Goal: Task Accomplishment & Management: Use online tool/utility

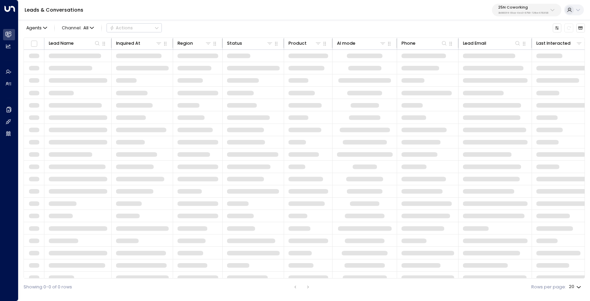
click at [535, 10] on div "25N Coworking 3b9800f4-81ca-4ec0-8758-72fbe4763f36" at bounding box center [523, 9] width 50 height 9
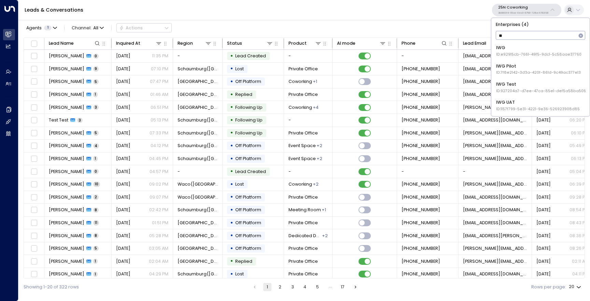
type input "***"
click at [514, 55] on span "ID: e92915cb-7661-49f5-9dc1-5c58aae37760" at bounding box center [538, 54] width 85 height 5
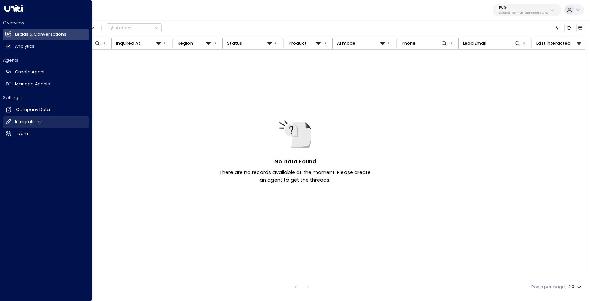
click at [28, 119] on h2 "Integrations" at bounding box center [28, 122] width 27 height 6
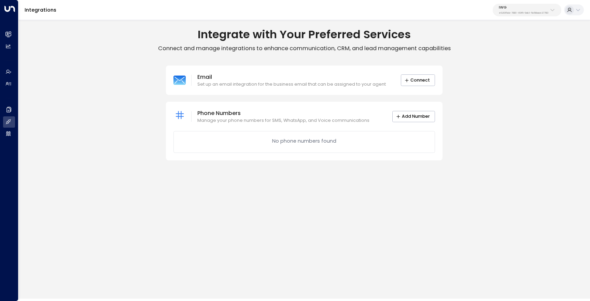
click at [502, 12] on p "e92915cb-7661-49f5-9dc1-5c58aae37760" at bounding box center [523, 13] width 49 height 3
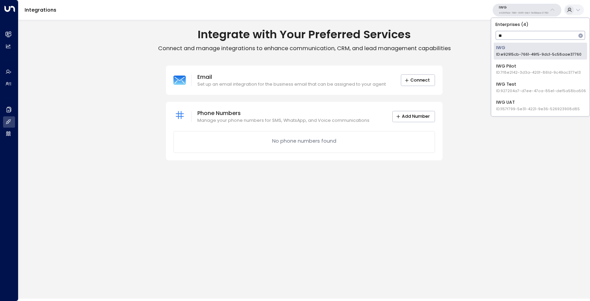
type input "***"
click at [528, 97] on li "IWG UAT ID: 1157f799-5e31-4221-9e36-526923908d85" at bounding box center [539, 105] width 93 height 17
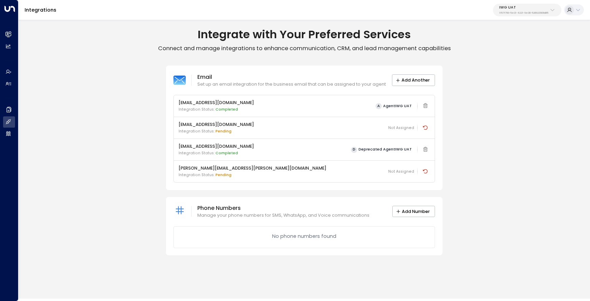
drag, startPoint x: 263, startPoint y: 102, endPoint x: 173, endPoint y: 100, distance: 90.8
click at [173, 100] on div "Email Set up an email integration for the business email that can be assigned t…" at bounding box center [304, 128] width 276 height 124
copy p "[EMAIL_ADDRESS][DOMAIN_NAME]"
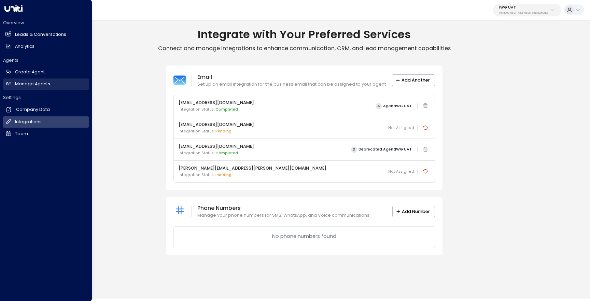
click at [21, 84] on h2 "Manage Agents" at bounding box center [32, 84] width 35 height 6
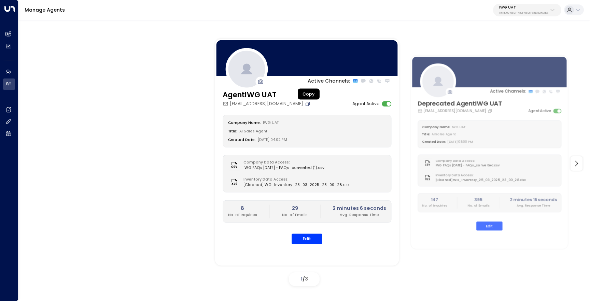
click at [308, 103] on icon "Copy" at bounding box center [307, 104] width 4 height 4
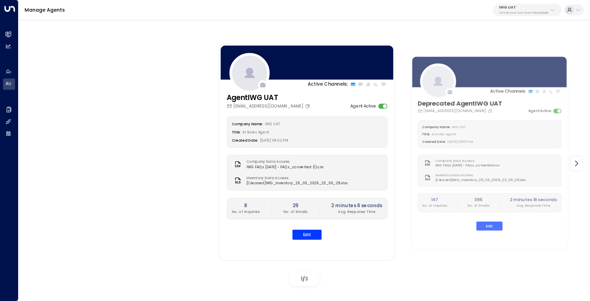
click at [495, 23] on div at bounding box center [303, 22] width 571 height 9
